Goal: Task Accomplishment & Management: Manage account settings

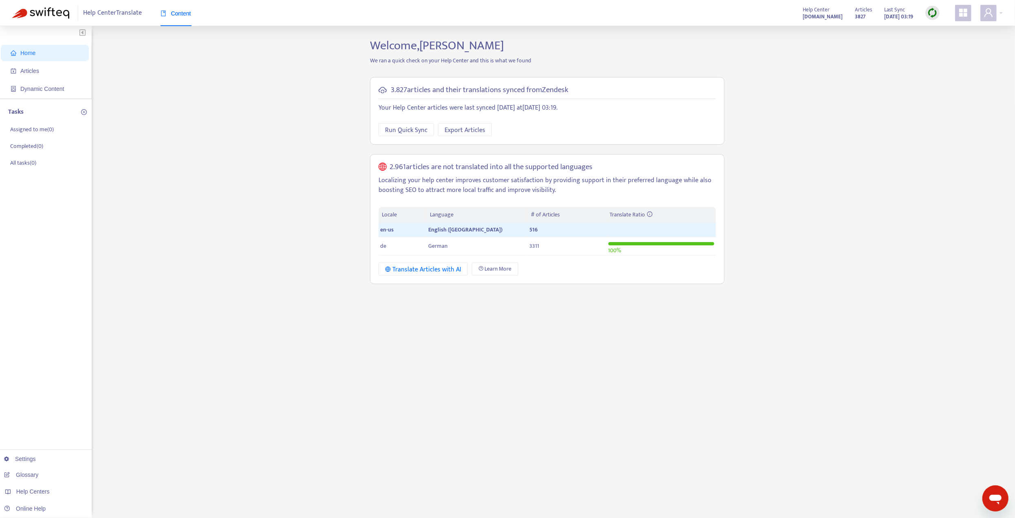
drag, startPoint x: 497, startPoint y: 341, endPoint x: 436, endPoint y: 365, distance: 65.1
click at [436, 365] on div "Welcome, [PERSON_NAME] We ran a quick check on your Help Center and this is wha…" at bounding box center [547, 276] width 367 height 477
click at [1002, 14] on div at bounding box center [991, 13] width 22 height 16
click at [183, 363] on div "Home Articles Dynamic Content Tasks Assigned to me ( 0 ) Completed ( 0 ) All ta…" at bounding box center [507, 276] width 990 height 477
click at [24, 459] on link "Settings" at bounding box center [20, 458] width 32 height 7
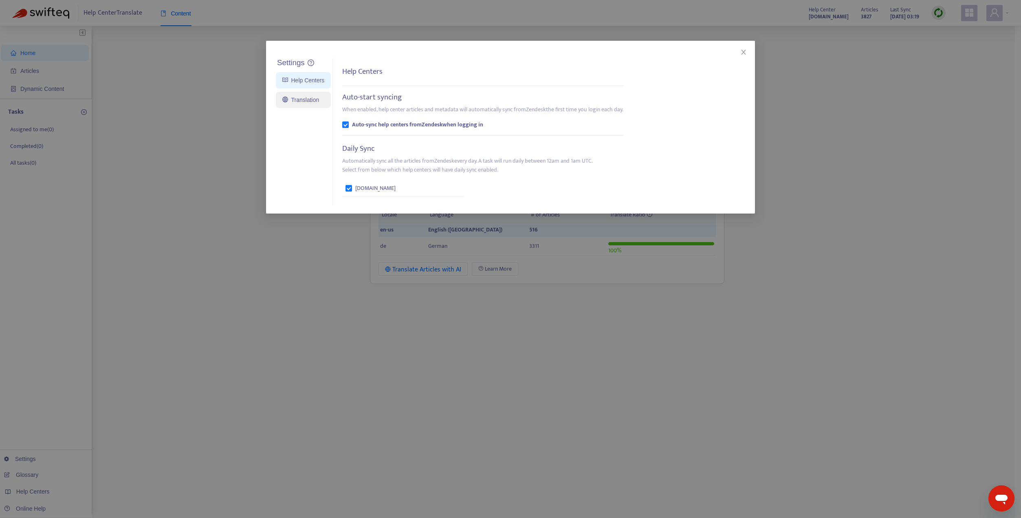
click at [304, 98] on link "Translation" at bounding box center [300, 100] width 37 height 7
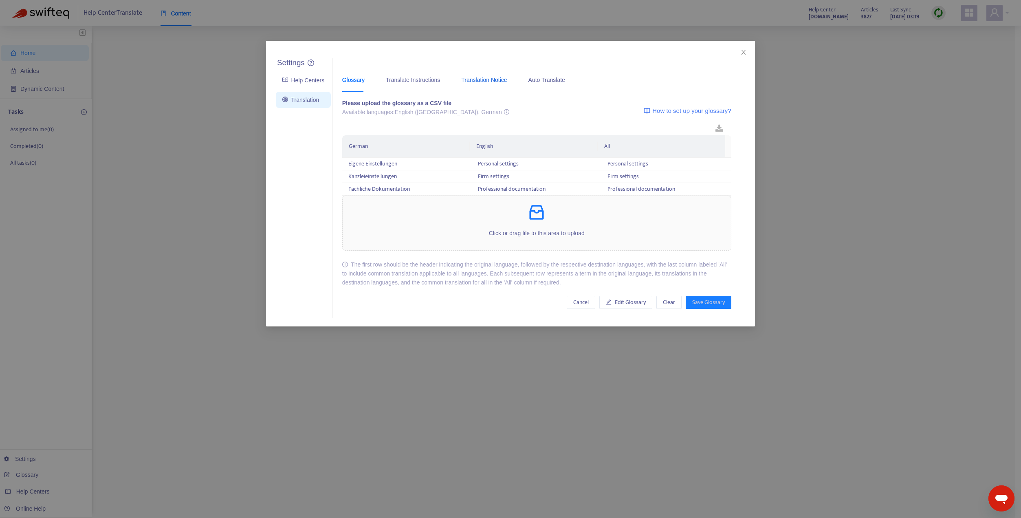
click at [486, 79] on div "Translation Notice" at bounding box center [484, 79] width 46 height 9
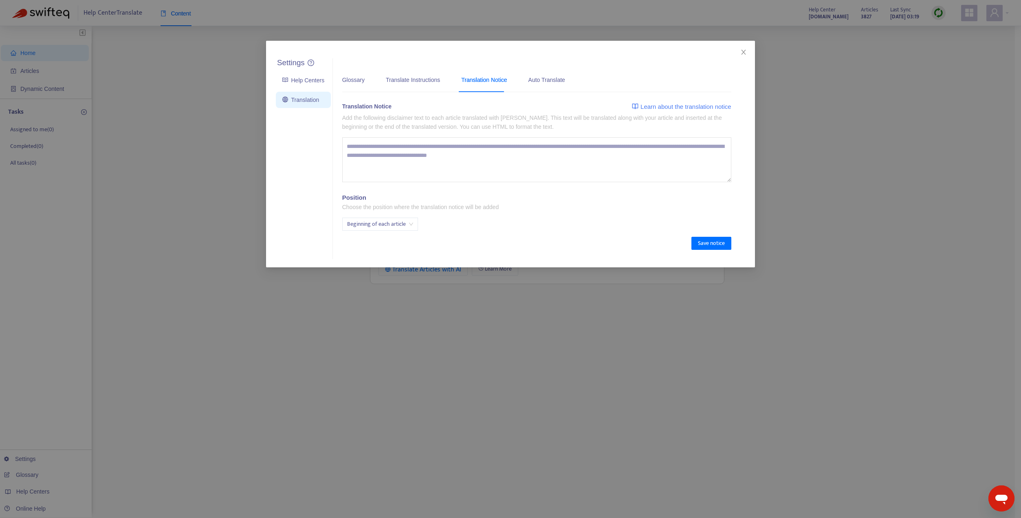
click at [443, 154] on textarea at bounding box center [536, 159] width 389 height 45
click at [444, 147] on textarea at bounding box center [536, 159] width 389 height 45
click at [404, 224] on span "Beginning of each article" at bounding box center [380, 224] width 66 height 12
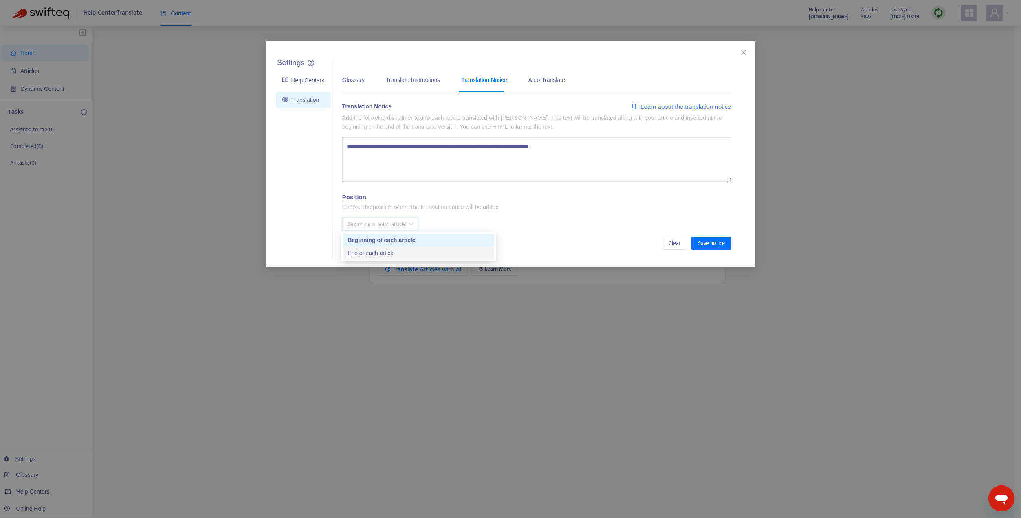
click at [402, 253] on div "End of each article" at bounding box center [418, 252] width 142 height 9
click at [589, 155] on textarea "**********" at bounding box center [536, 159] width 389 height 44
paste textarea
type textarea "**********"
click at [707, 246] on span "Save notice" at bounding box center [711, 243] width 27 height 9
